Goal: Information Seeking & Learning: Compare options

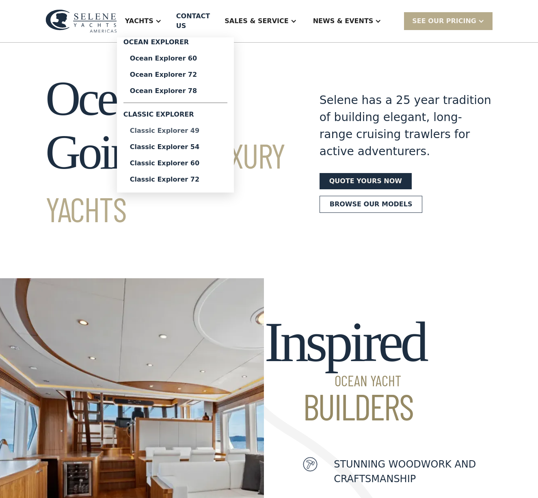
click at [198, 128] on div "Classic Explorer 49" at bounding box center [175, 131] width 91 height 7
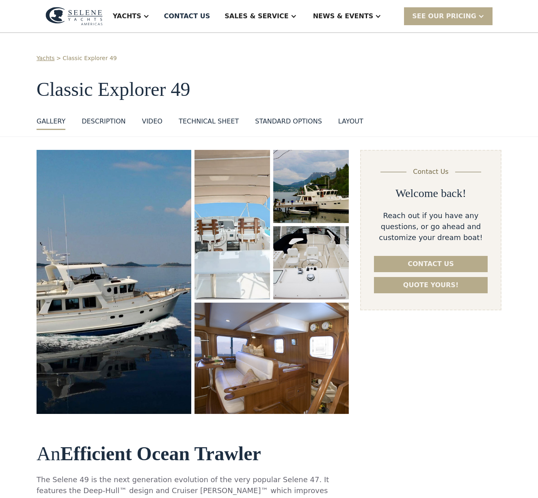
click at [339, 121] on div "layout" at bounding box center [351, 122] width 25 height 10
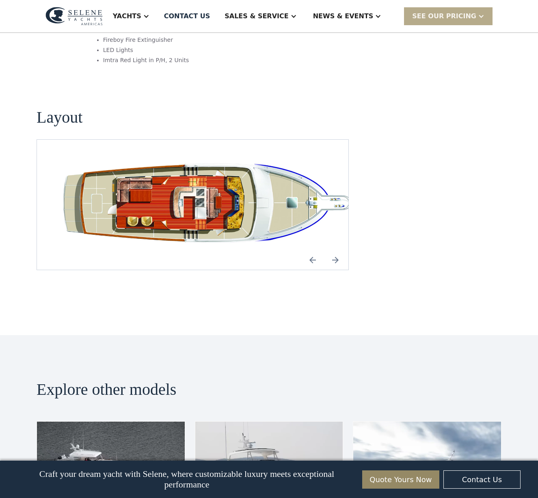
scroll to position [1502, 0]
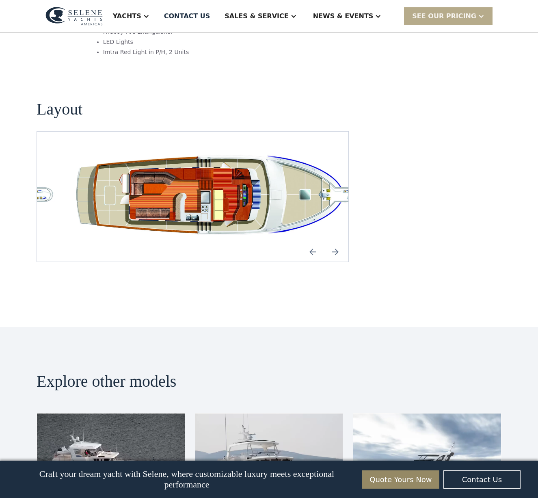
click at [205, 161] on img "open lightbox" at bounding box center [218, 196] width 299 height 91
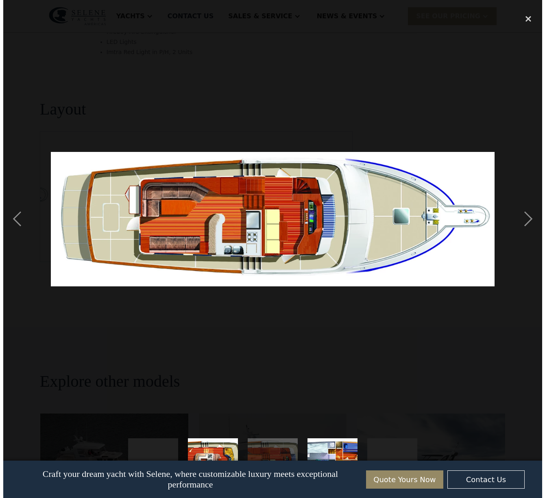
scroll to position [1506, 0]
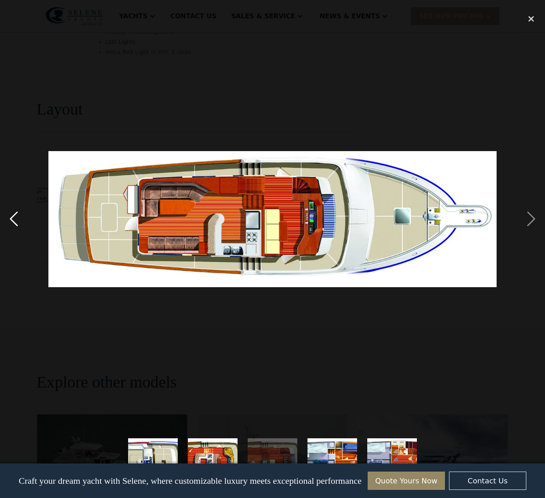
click at [13, 224] on div "previous image" at bounding box center [14, 219] width 28 height 419
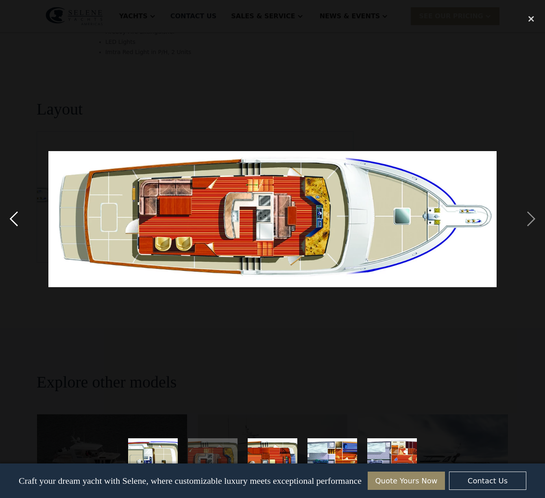
click at [13, 224] on div "previous image" at bounding box center [14, 219] width 28 height 419
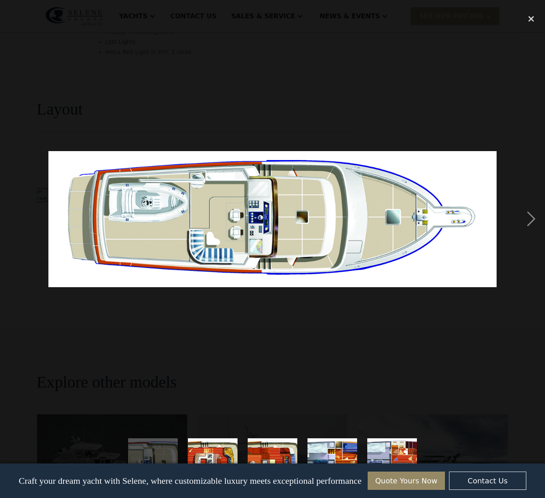
click at [13, 224] on div "previous image" at bounding box center [14, 219] width 28 height 419
click at [528, 219] on div "next image" at bounding box center [531, 219] width 28 height 419
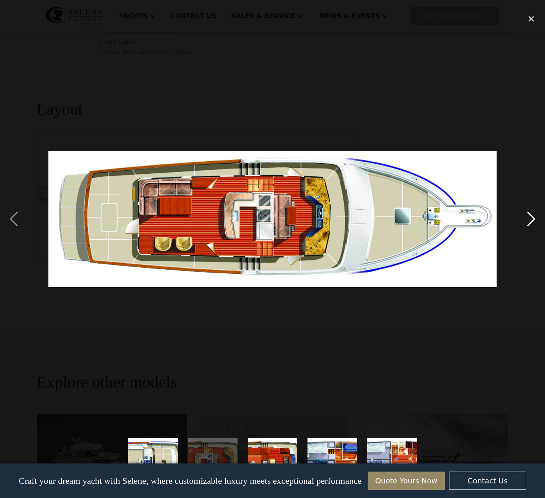
click at [532, 219] on div "next image" at bounding box center [531, 219] width 28 height 419
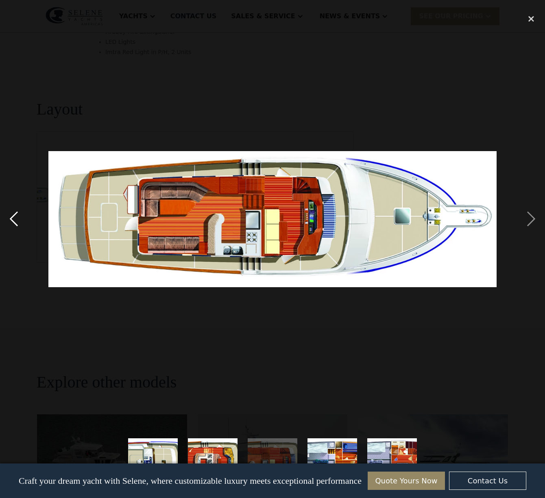
click at [14, 218] on div "previous image" at bounding box center [14, 219] width 28 height 419
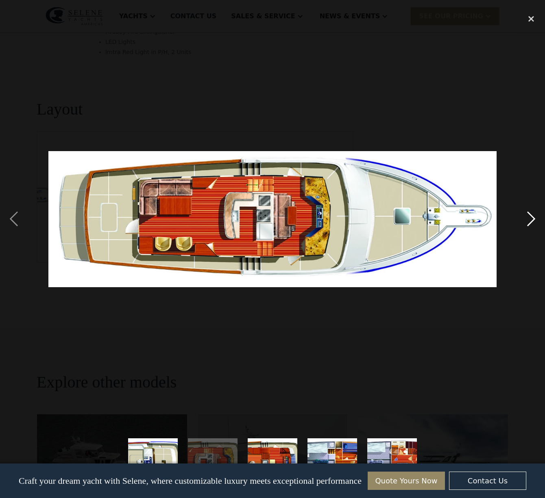
click at [532, 217] on div "next image" at bounding box center [531, 219] width 28 height 419
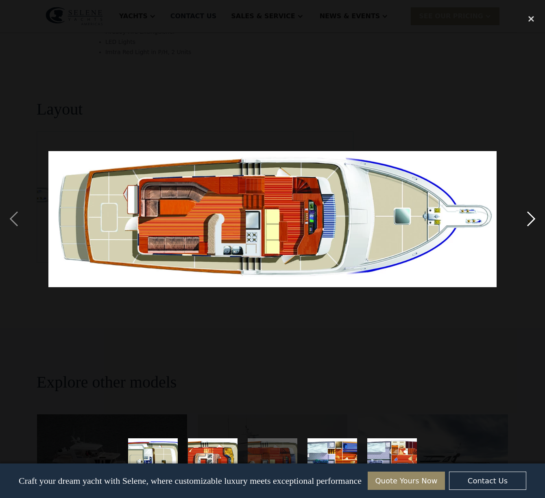
click at [532, 217] on div "next image" at bounding box center [531, 219] width 28 height 419
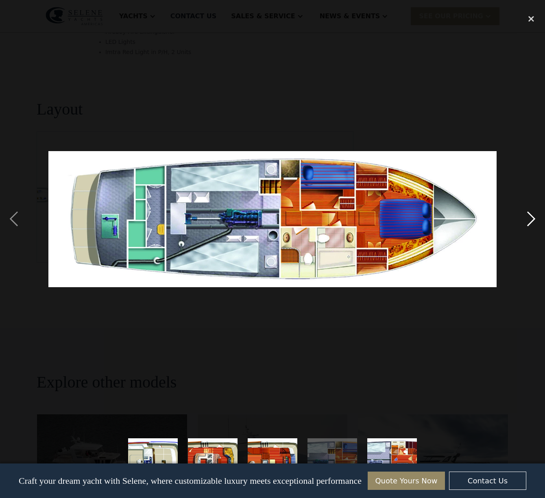
click at [532, 217] on div "next image" at bounding box center [531, 219] width 28 height 419
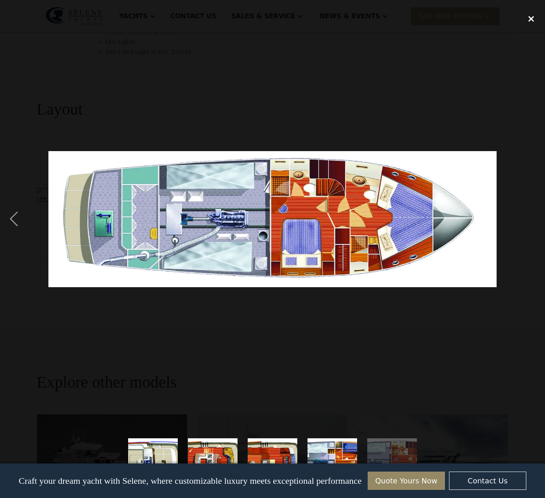
click at [531, 20] on div "close lightbox" at bounding box center [531, 19] width 28 height 18
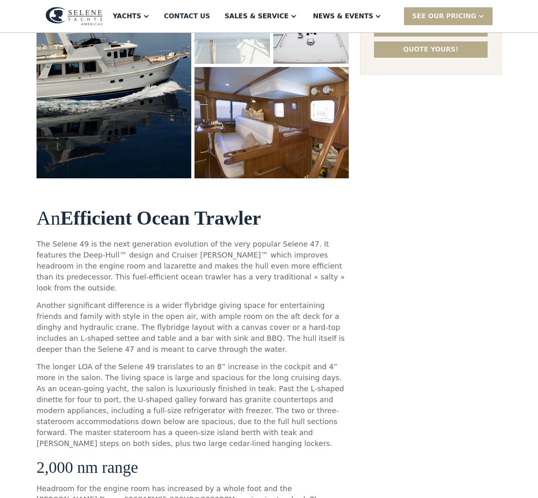
scroll to position [244, 0]
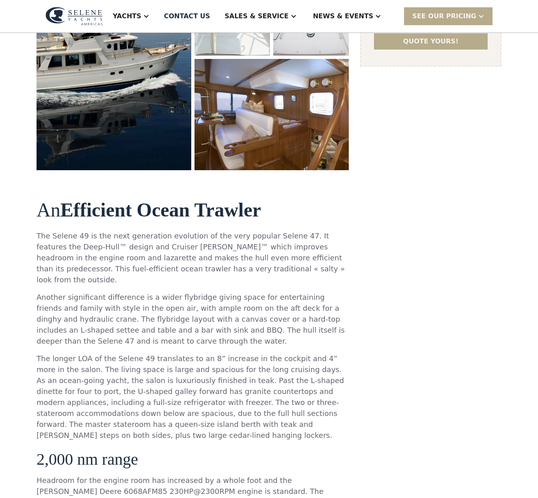
click at [63, 233] on p "The Selene 49 is the next generation evolution of the very popular Selene 47. I…" at bounding box center [193, 257] width 313 height 55
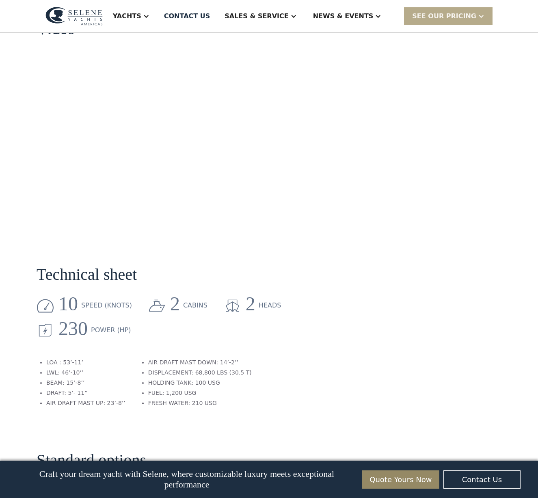
scroll to position [886, 0]
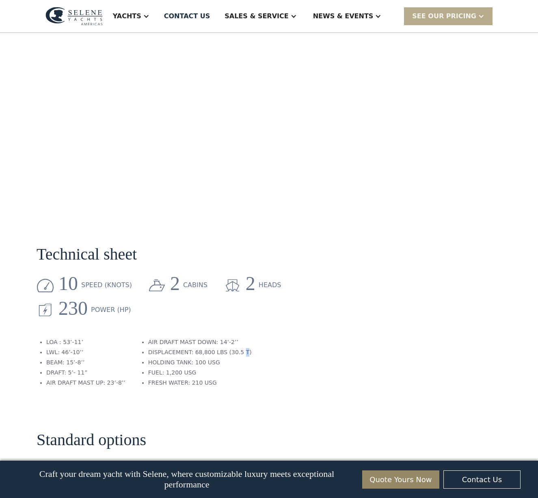
click at [226, 348] on li "DISPLACEMENT: 68,800 LBS (30.5 T)" at bounding box center [200, 352] width 104 height 9
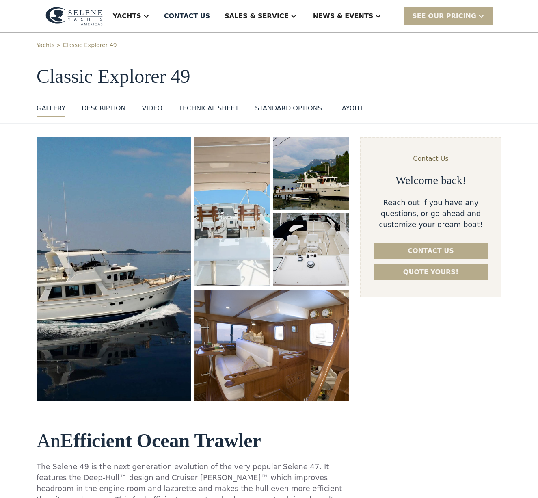
scroll to position [0, 0]
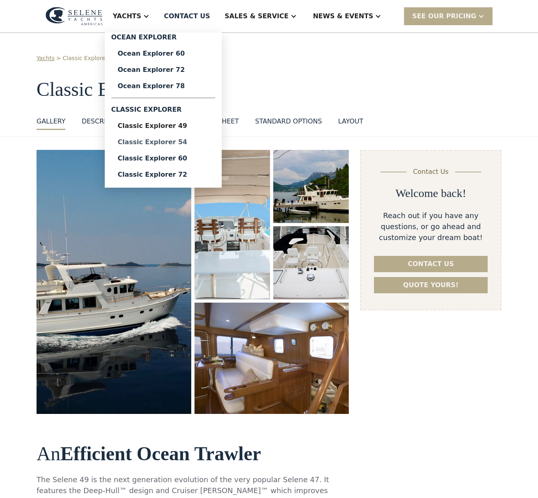
click at [194, 141] on div "Classic Explorer 54" at bounding box center [163, 142] width 91 height 7
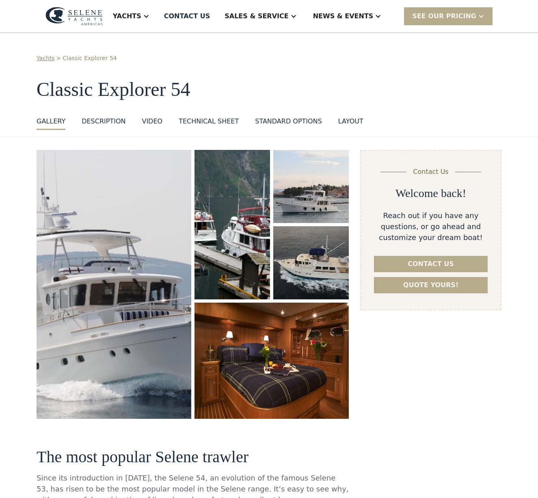
click at [339, 119] on div "layout" at bounding box center [351, 122] width 25 height 10
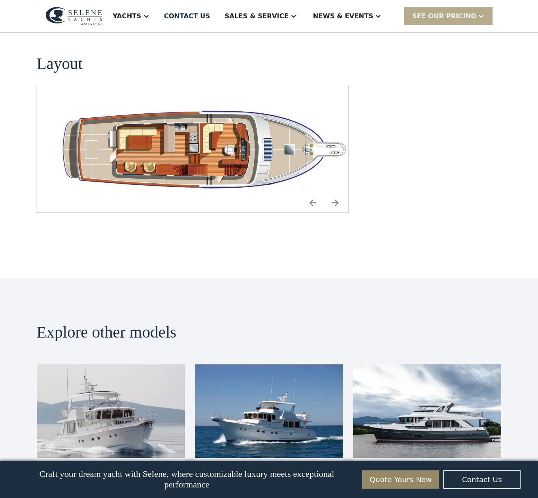
scroll to position [1463, 0]
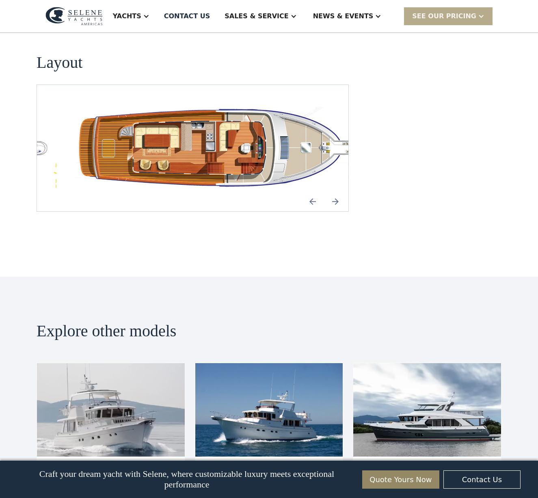
click at [313, 192] on img "Previous slide" at bounding box center [313, 202] width 20 height 20
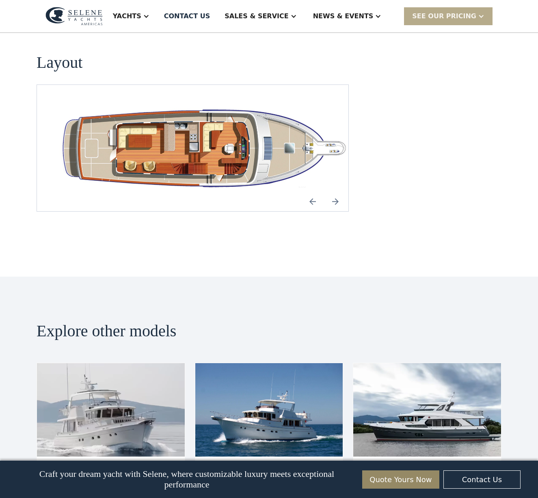
click at [215, 136] on img "open lightbox" at bounding box center [205, 147] width 299 height 87
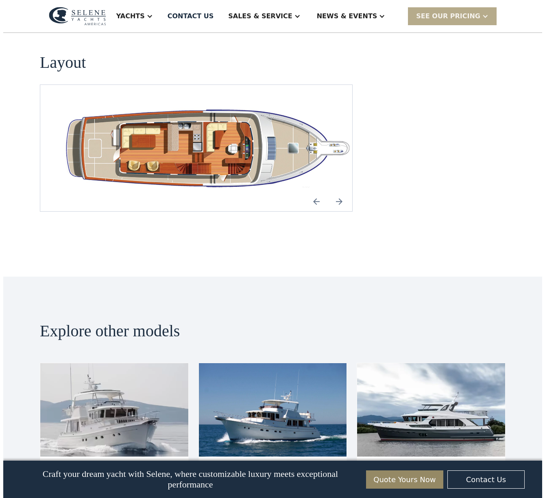
scroll to position [1435, 0]
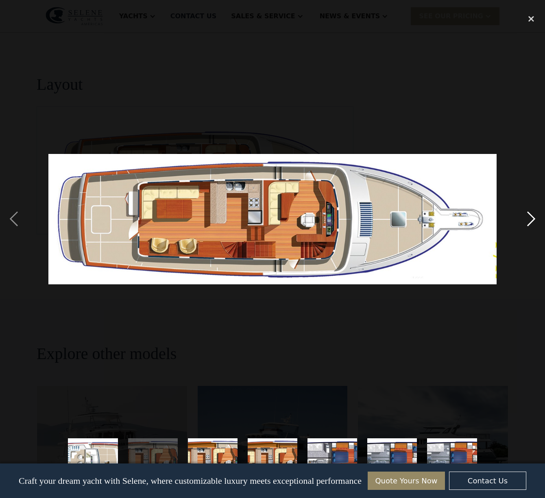
click at [531, 218] on div "next image" at bounding box center [531, 219] width 28 height 419
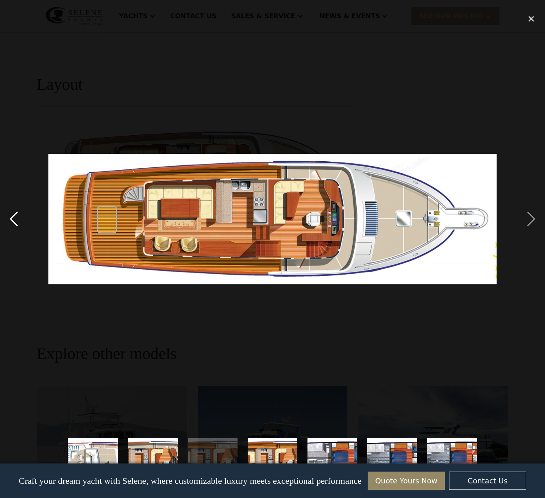
click at [17, 224] on div "previous image" at bounding box center [14, 219] width 28 height 419
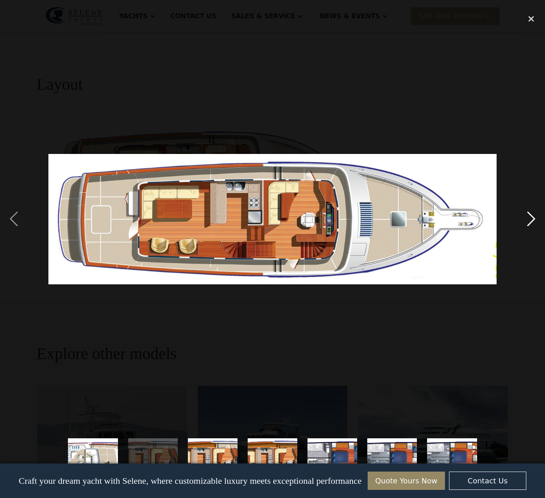
click at [532, 217] on div "next image" at bounding box center [531, 219] width 28 height 419
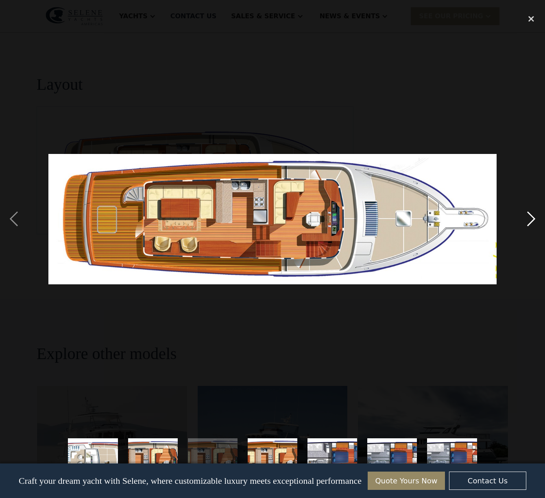
click at [532, 217] on div "next image" at bounding box center [531, 219] width 28 height 419
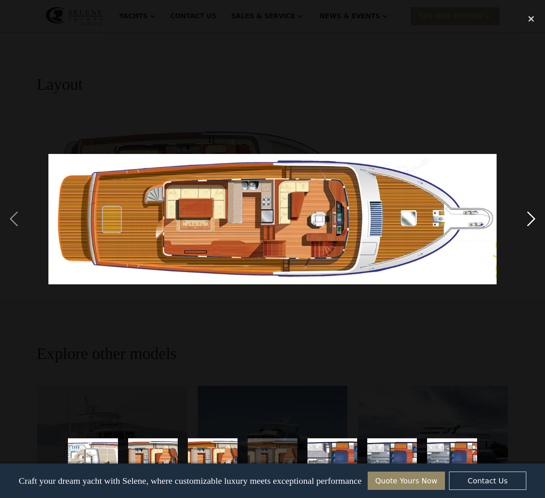
click at [532, 217] on div "next image" at bounding box center [531, 219] width 28 height 419
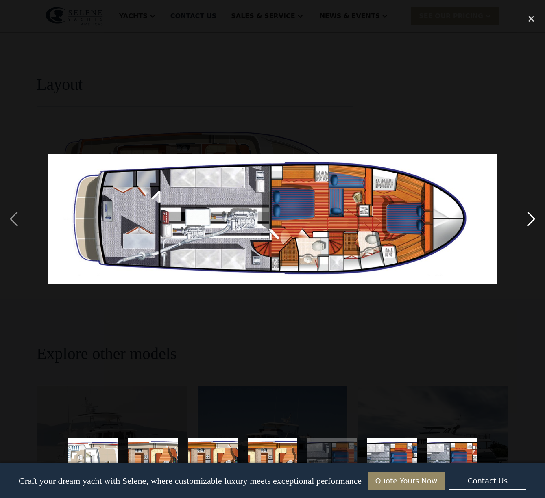
click at [531, 218] on div "next image" at bounding box center [531, 219] width 28 height 419
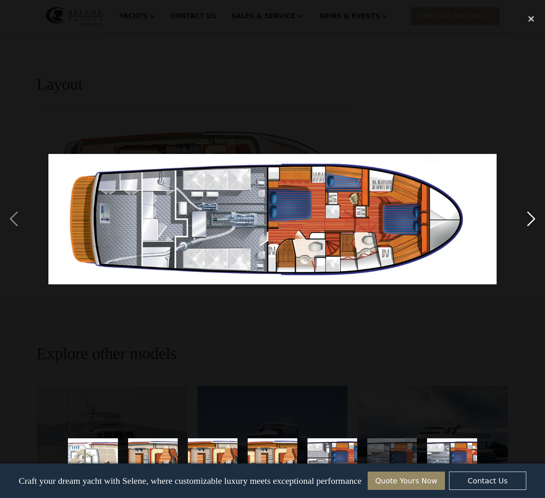
click at [532, 219] on div "next image" at bounding box center [531, 219] width 28 height 419
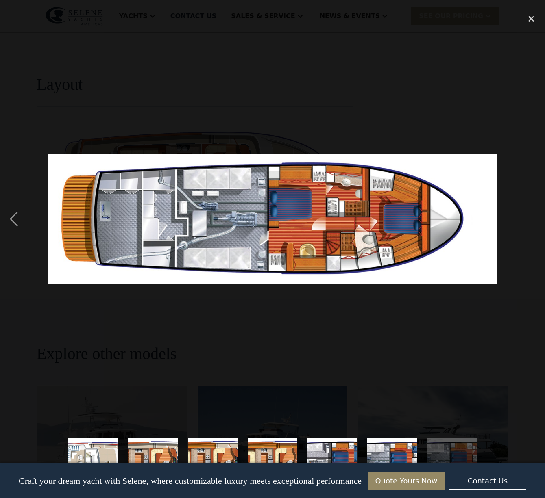
click at [519, 226] on div "next image" at bounding box center [531, 219] width 28 height 419
click at [531, 19] on div "close lightbox" at bounding box center [531, 19] width 28 height 18
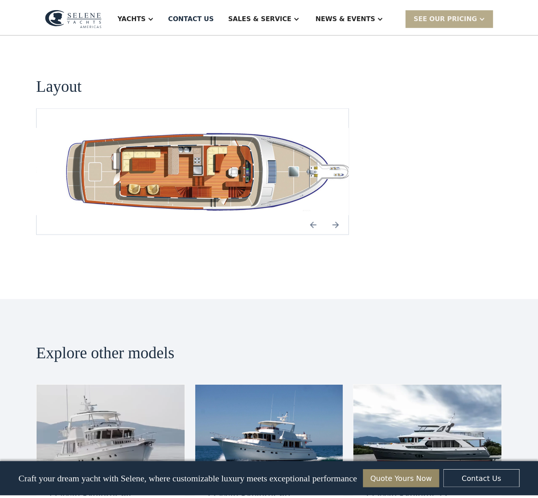
scroll to position [1463, 0]
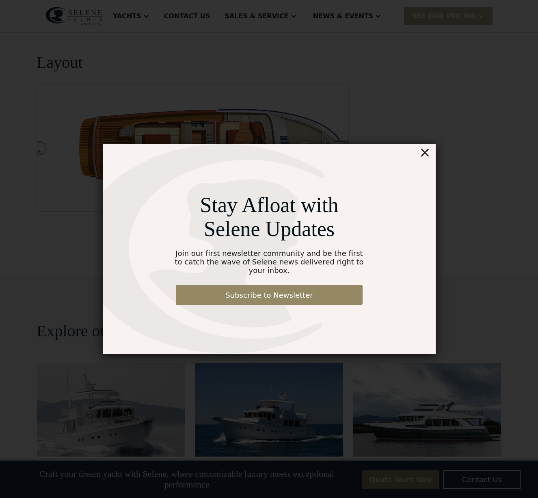
click at [425, 159] on div "×" at bounding box center [425, 152] width 12 height 16
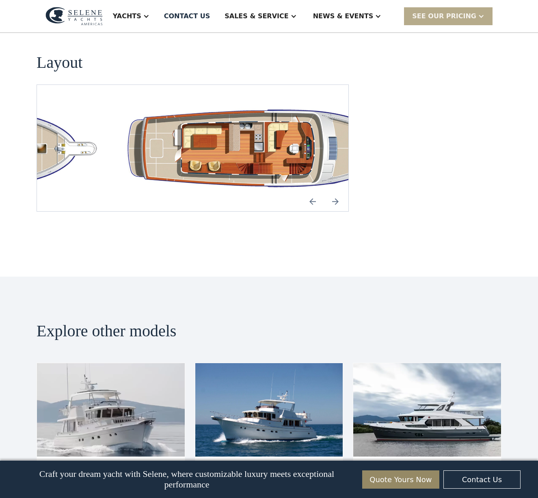
click at [314, 192] on img "Previous slide" at bounding box center [313, 202] width 20 height 20
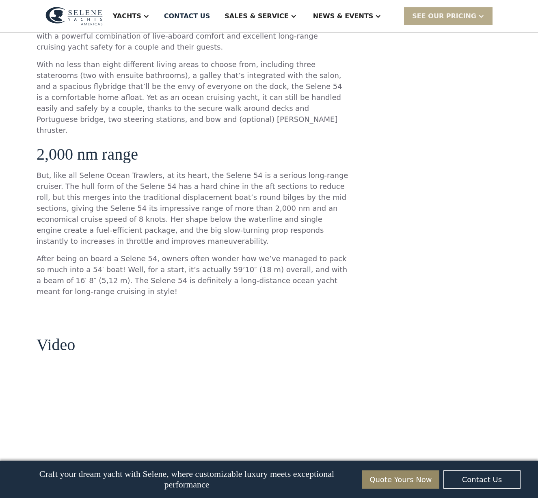
scroll to position [482, 0]
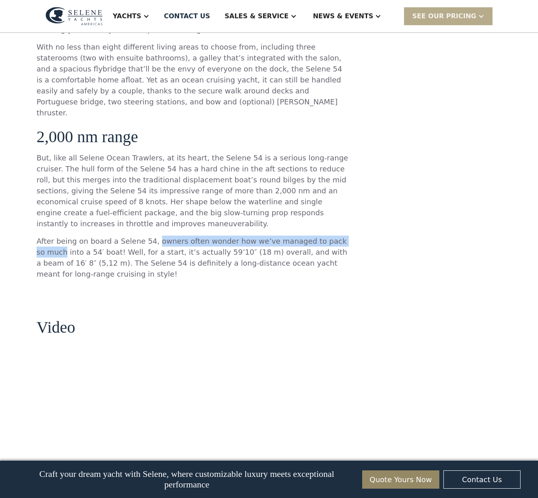
drag, startPoint x: 146, startPoint y: 220, endPoint x: 339, endPoint y: 221, distance: 192.6
click at [339, 236] on p "After being on board a Selene 54, owners often wonder how we’ve managed to pack…" at bounding box center [193, 258] width 313 height 44
click at [338, 236] on p "After being on board a Selene 54, owners often wonder how we’ve managed to pack…" at bounding box center [193, 258] width 313 height 44
drag, startPoint x: 338, startPoint y: 219, endPoint x: 148, endPoint y: 215, distance: 189.4
click at [148, 236] on p "After being on board a Selene 54, owners often wonder how we’ve managed to pack…" at bounding box center [193, 258] width 313 height 44
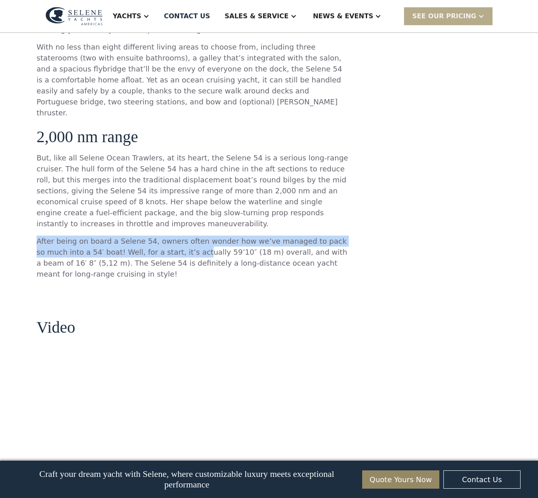
drag, startPoint x: 37, startPoint y: 218, endPoint x: 162, endPoint y: 229, distance: 125.6
click at [162, 236] on p "After being on board a Selene 54, owners often wonder how we’ve managed to pack…" at bounding box center [193, 258] width 313 height 44
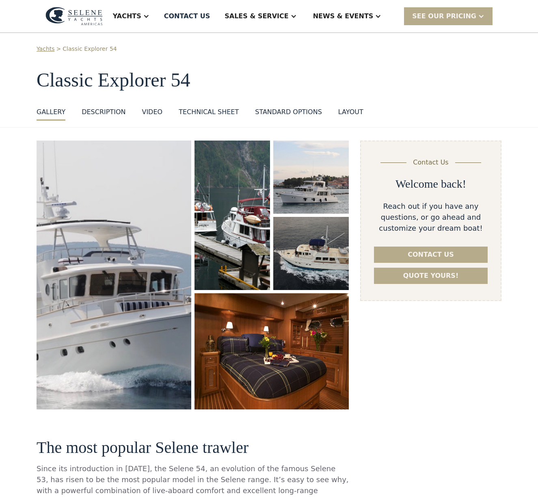
scroll to position [0, 0]
